Goal: Find specific page/section: Find specific page/section

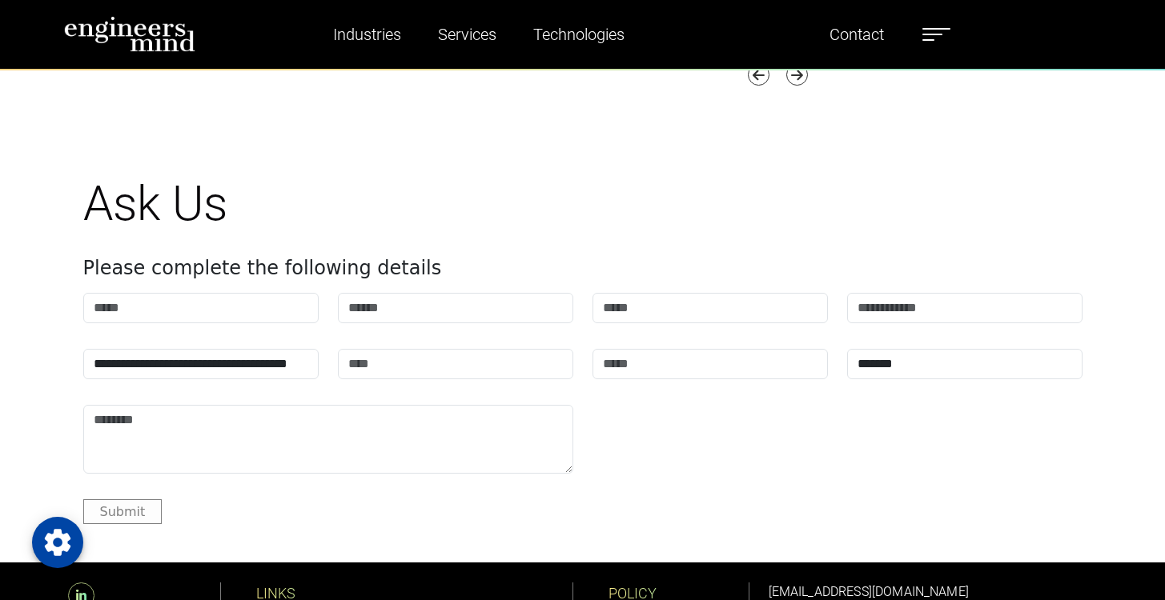
scroll to position [5349, 0]
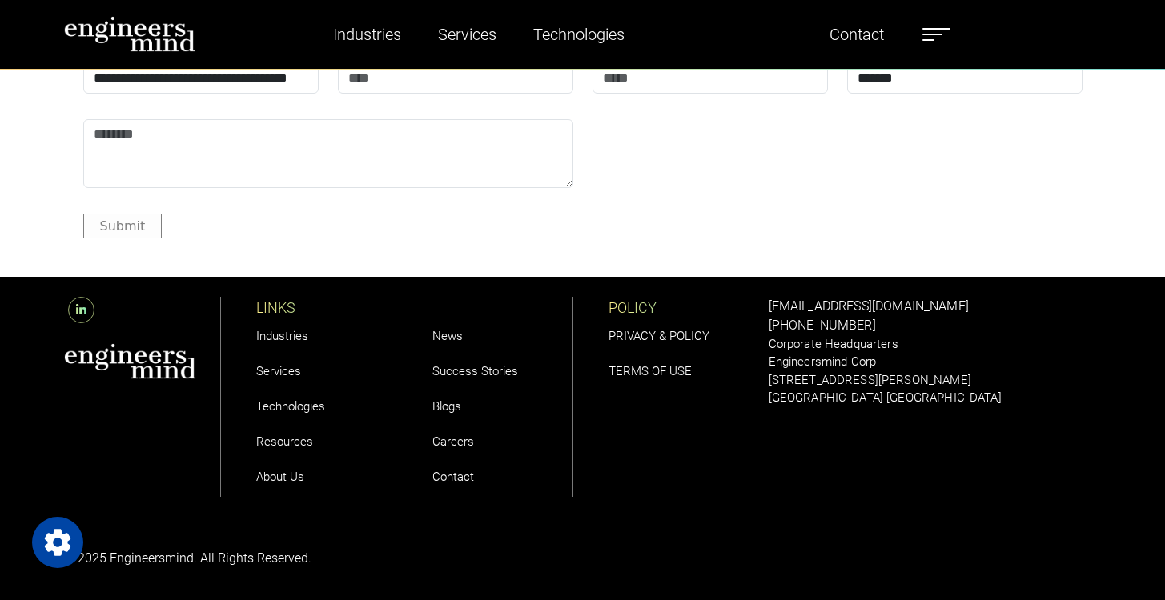
click at [455, 445] on link "Careers" at bounding box center [453, 442] width 42 height 14
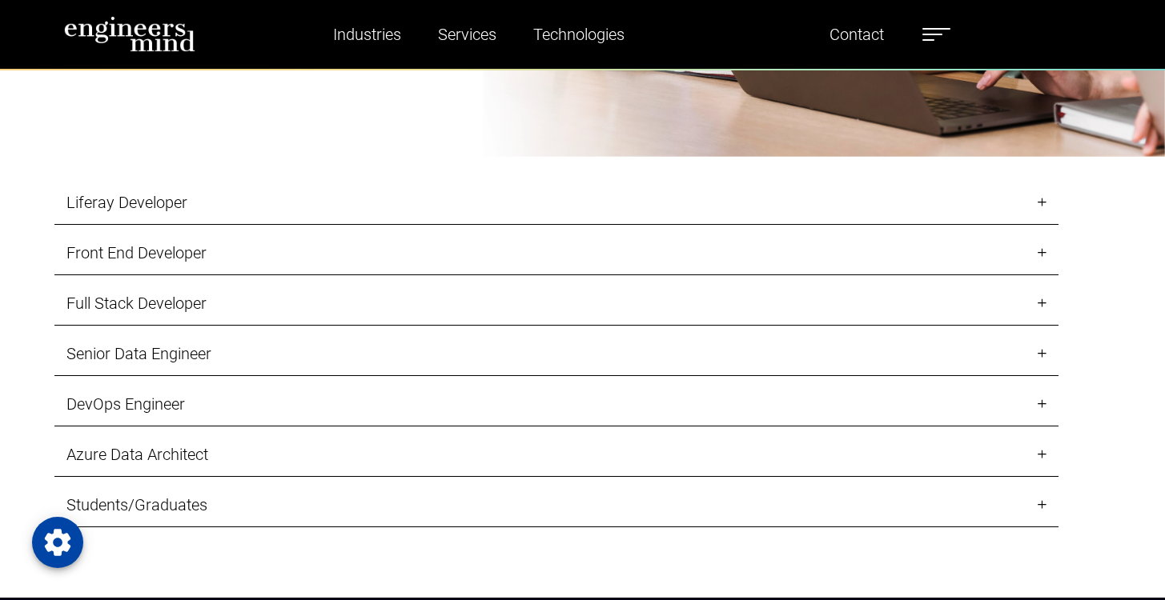
scroll to position [1614, 0]
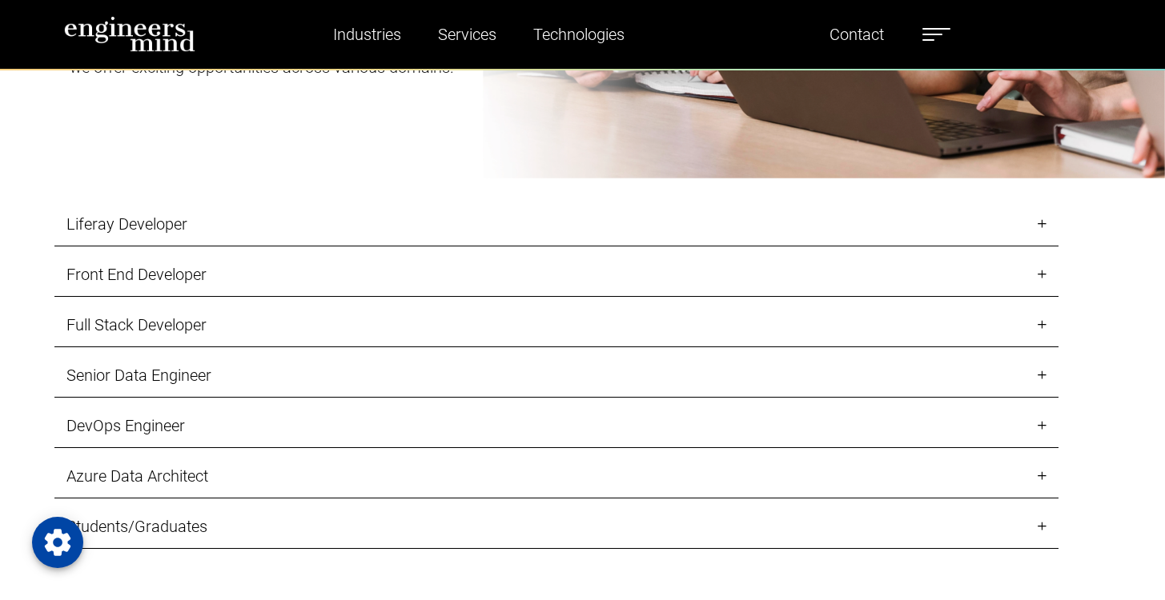
click at [235, 283] on link "Front End Developer" at bounding box center [556, 275] width 1004 height 44
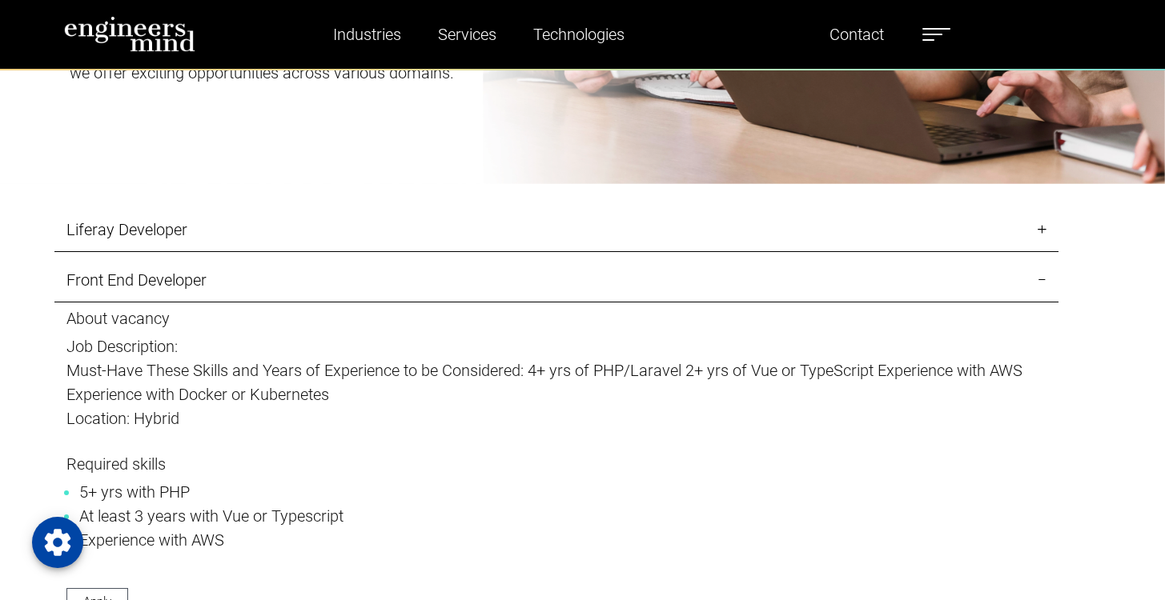
click at [187, 287] on link "Front End Developer" at bounding box center [556, 281] width 1004 height 44
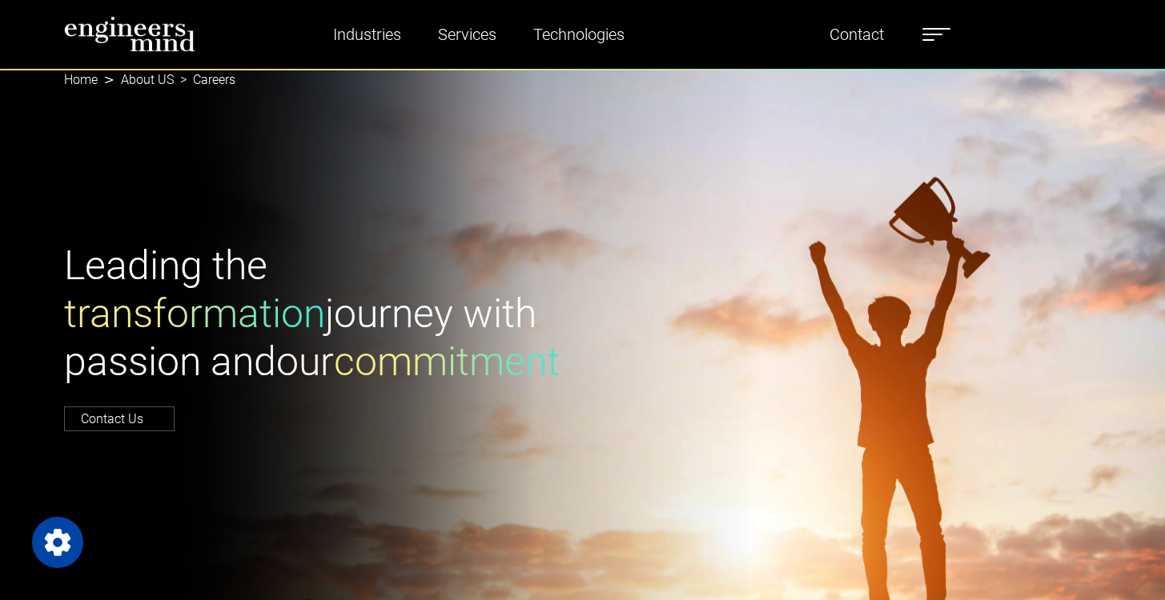
scroll to position [0, 0]
